Goal: Task Accomplishment & Management: Manage account settings

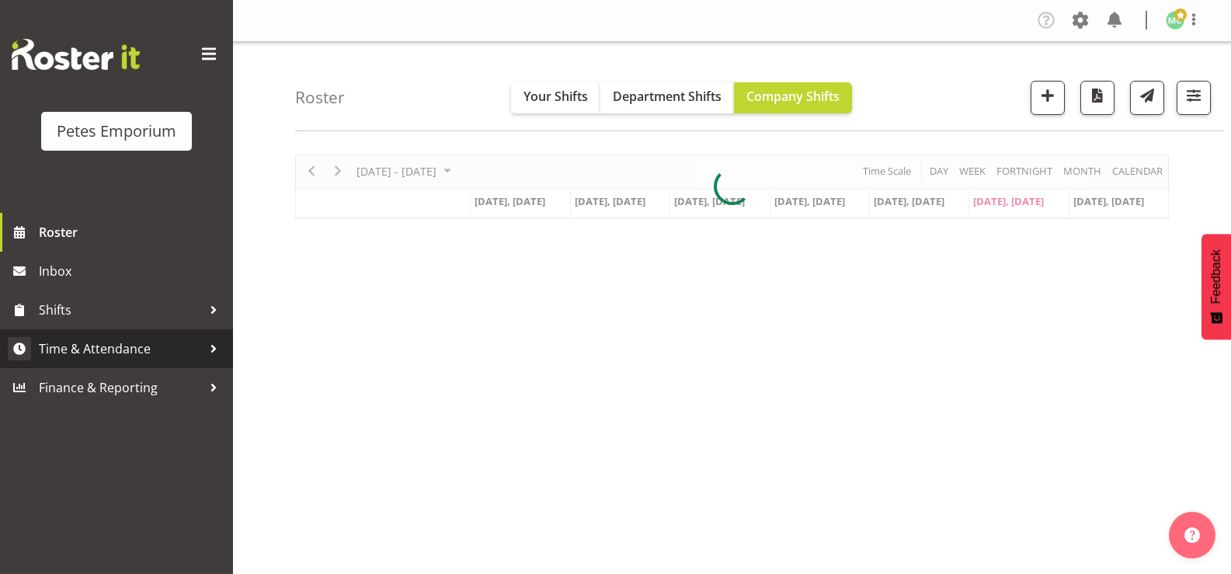
click at [173, 361] on link "Time & Attendance" at bounding box center [116, 348] width 233 height 39
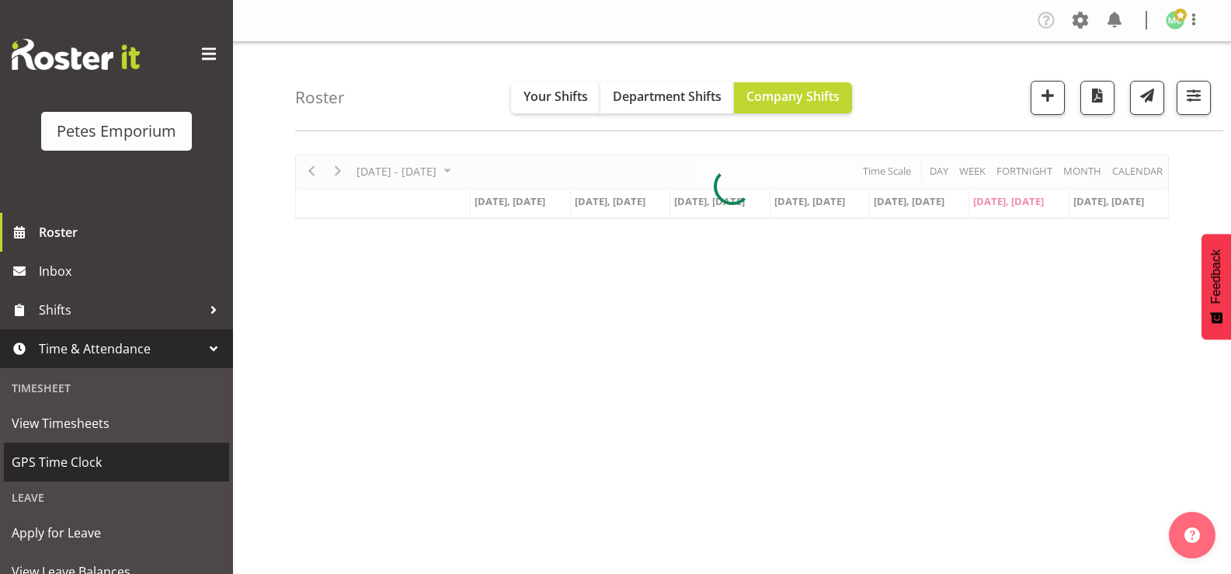
click at [137, 457] on span "GPS Time Clock" at bounding box center [117, 461] width 210 height 23
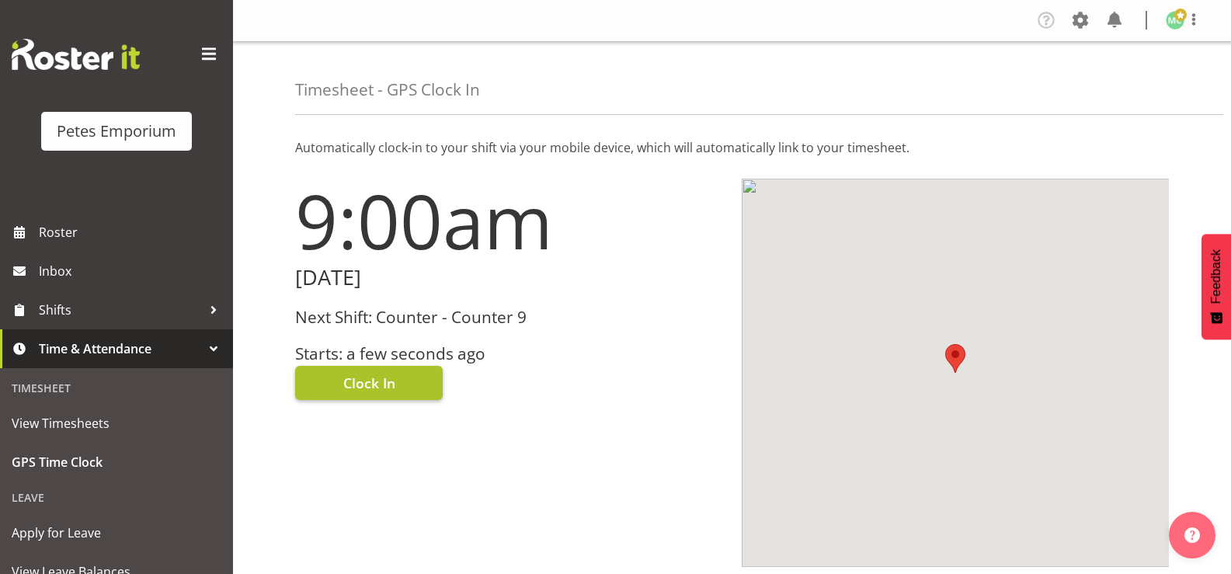
click at [413, 386] on button "Clock In" at bounding box center [369, 383] width 148 height 34
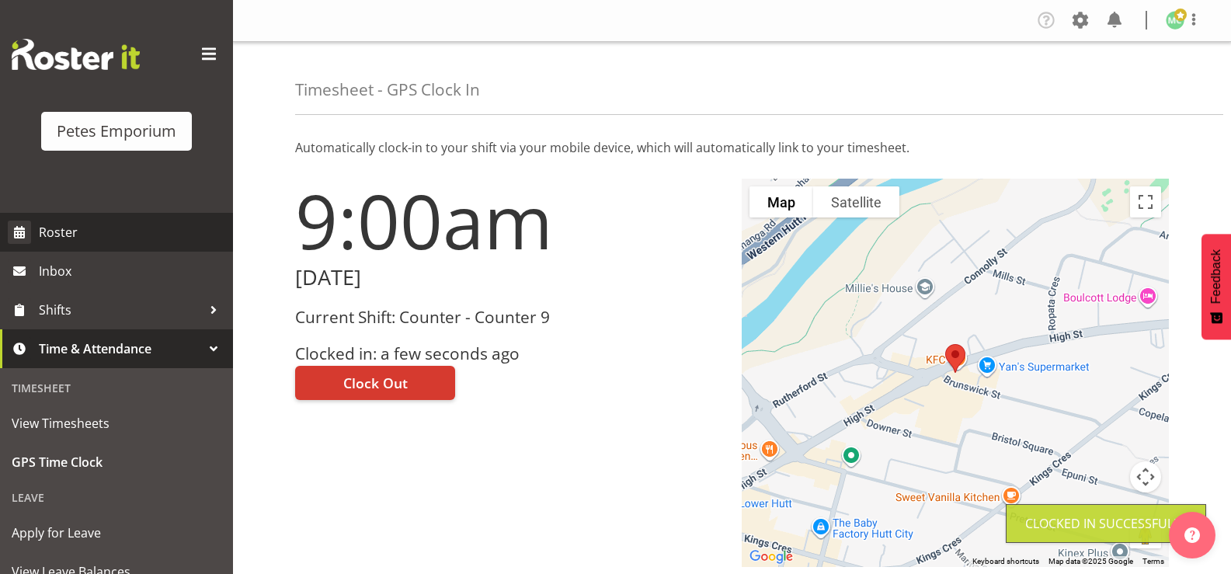
click at [79, 235] on span "Roster" at bounding box center [132, 232] width 186 height 23
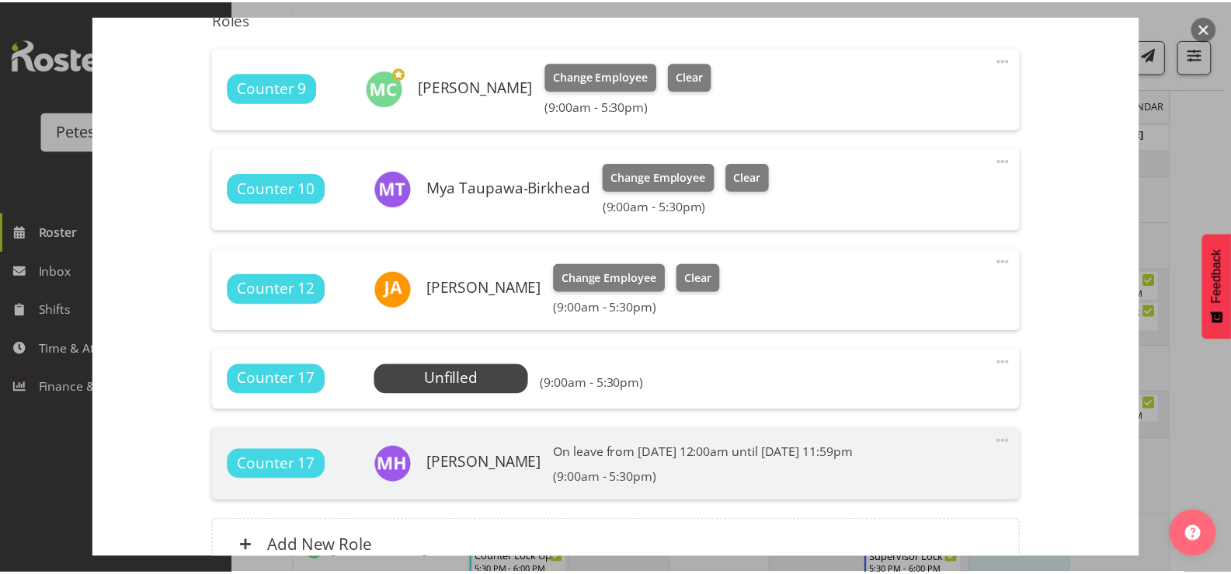
scroll to position [421, 0]
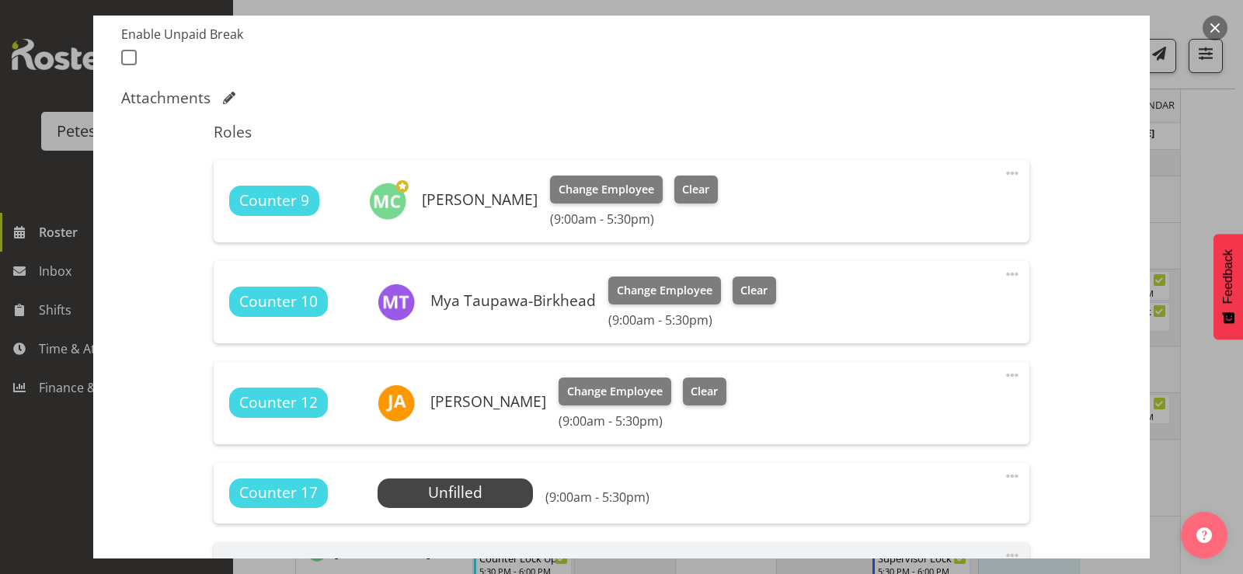
click at [1214, 30] on button "button" at bounding box center [1214, 28] width 25 height 25
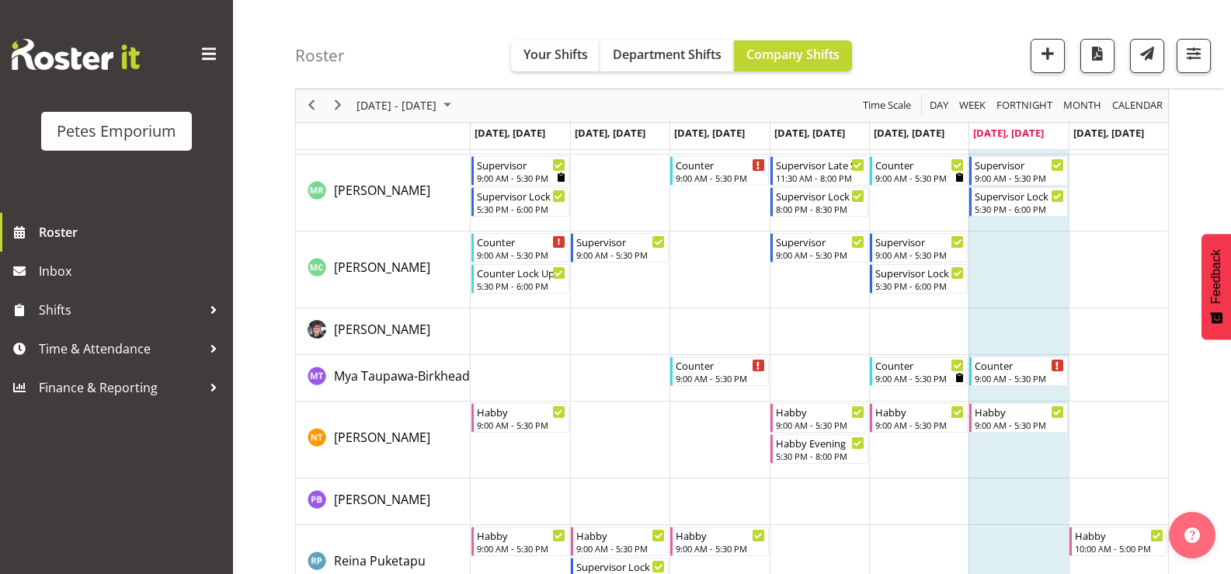
scroll to position [1188, 0]
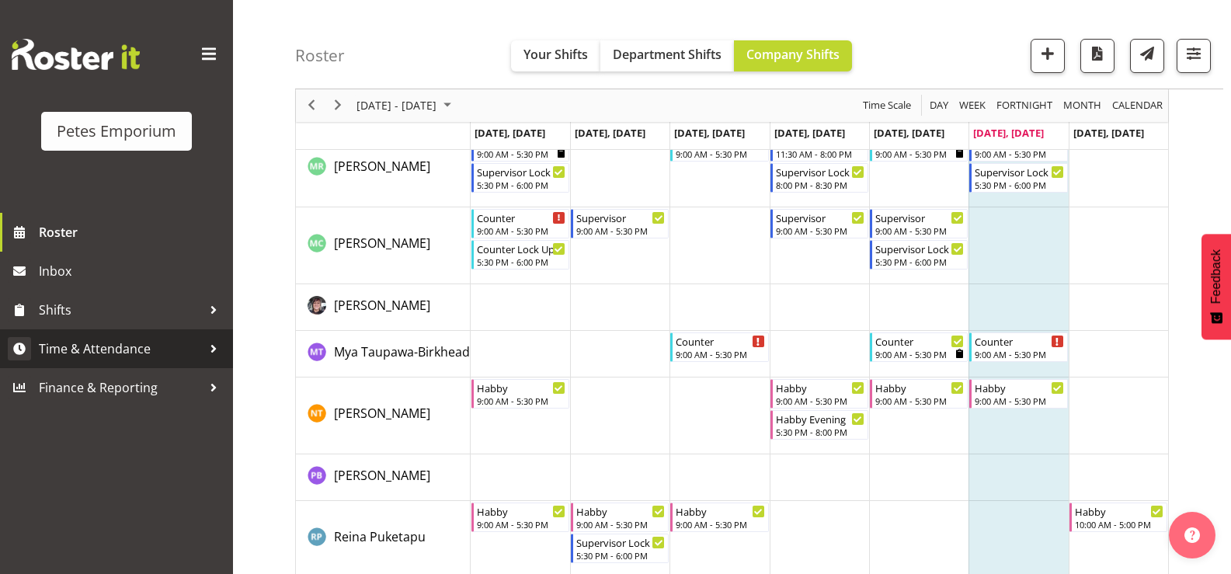
click at [180, 362] on link "Time & Attendance" at bounding box center [116, 348] width 233 height 39
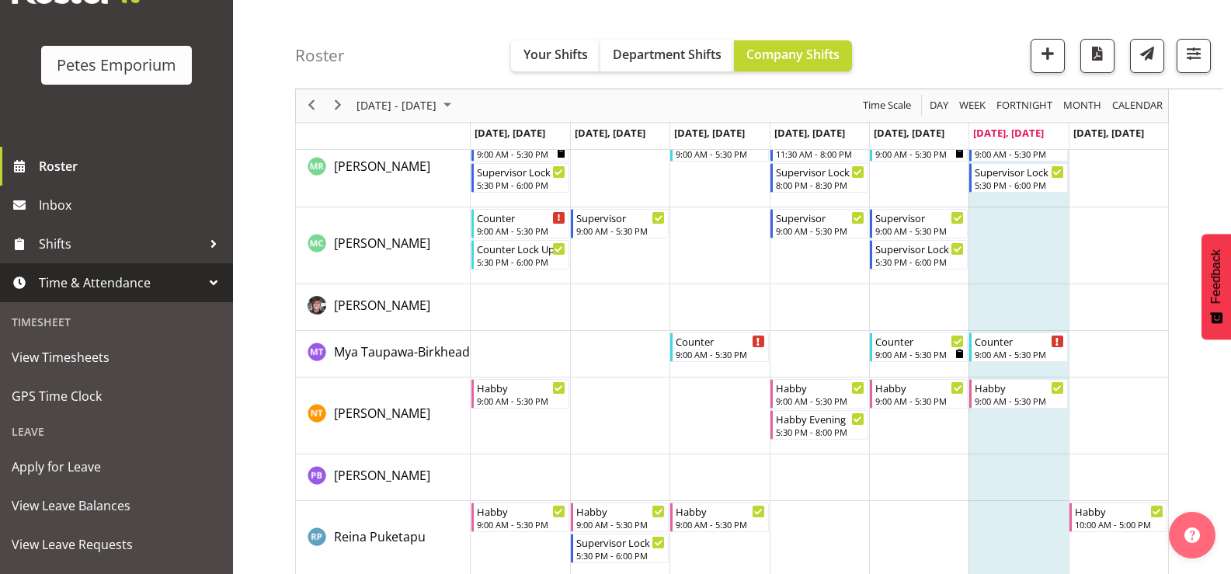
scroll to position [65, 0]
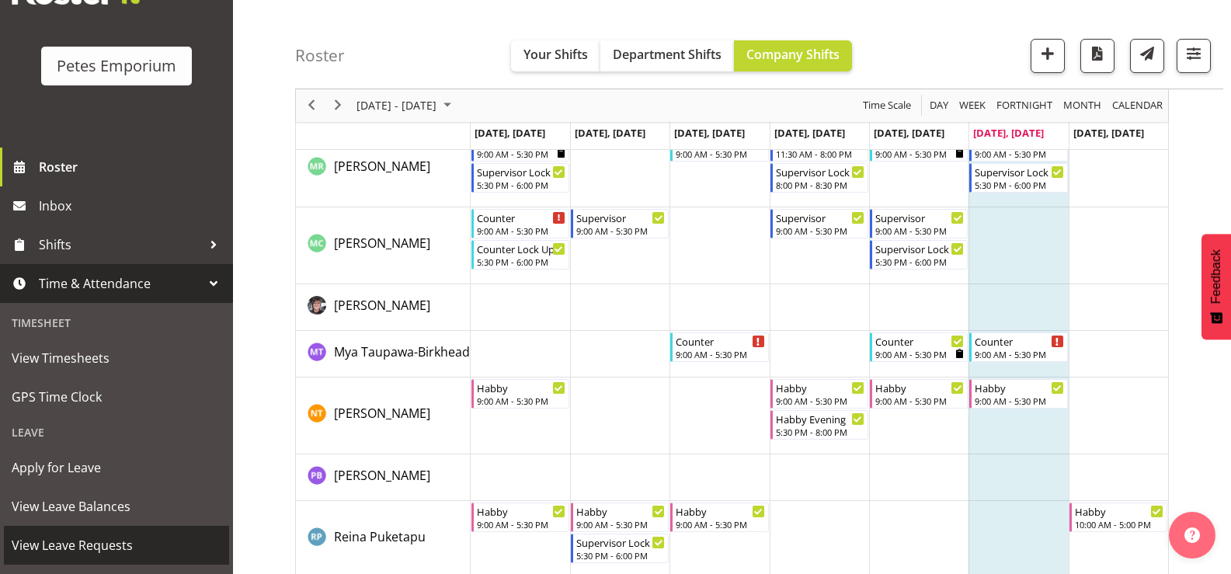
click at [113, 548] on span "View Leave Requests" at bounding box center [117, 545] width 210 height 23
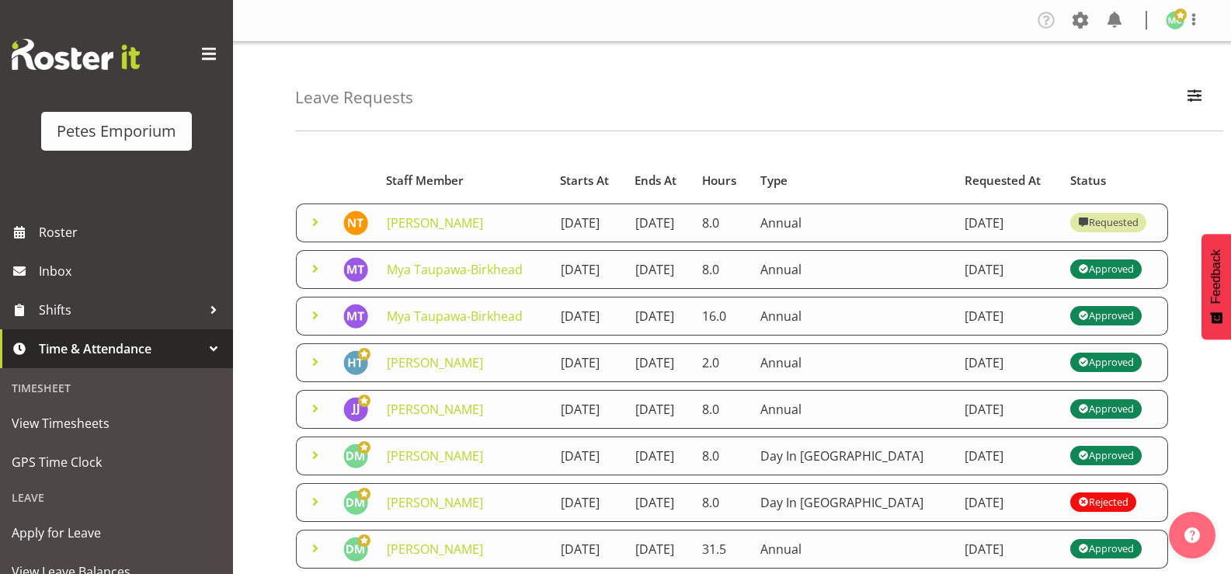
click at [322, 222] on span at bounding box center [315, 222] width 19 height 19
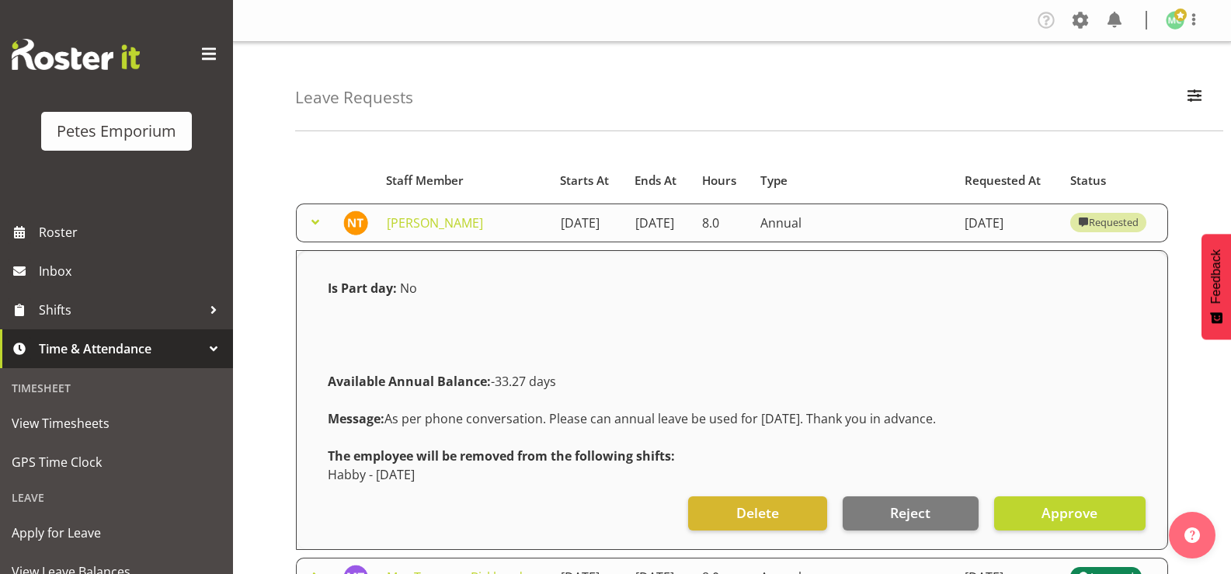
click at [318, 224] on span at bounding box center [315, 222] width 19 height 19
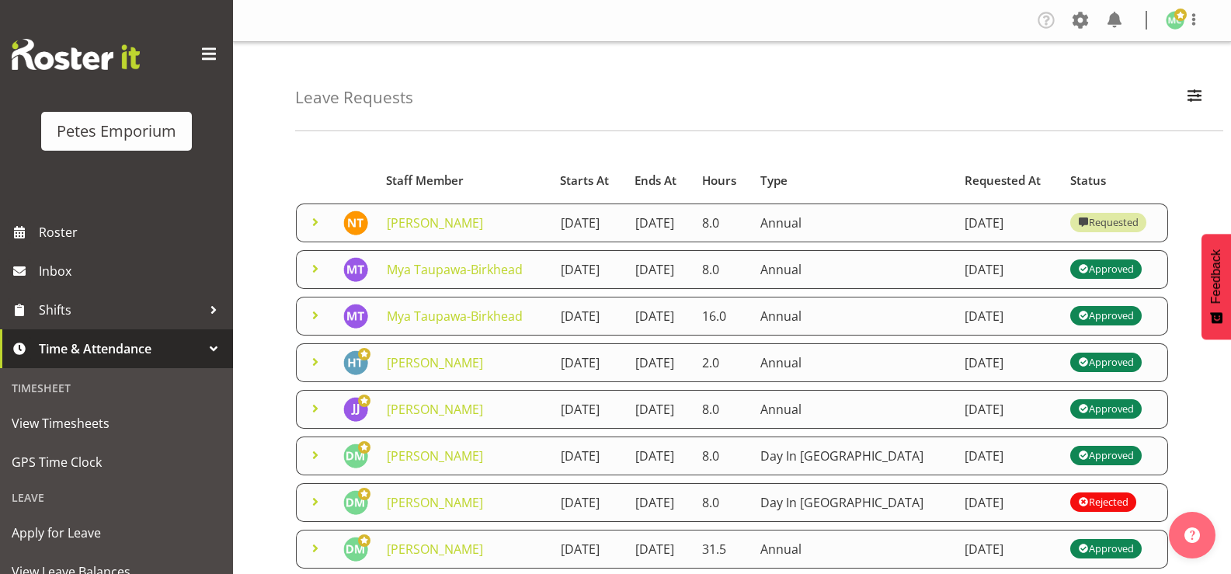
click at [1181, 23] on img at bounding box center [1175, 20] width 19 height 19
click at [1158, 85] on link "Log Out" at bounding box center [1128, 82] width 149 height 28
